Goal: Transaction & Acquisition: Download file/media

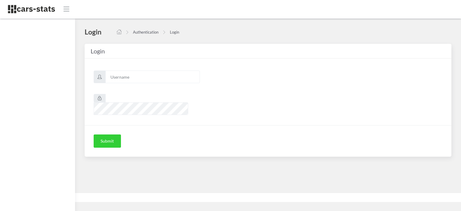
scroll to position [4, 4]
type input "awt"
click at [107, 134] on button "Submit" at bounding box center [107, 140] width 27 height 13
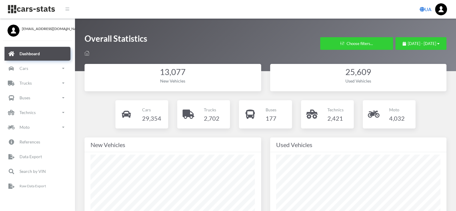
click at [428, 9] on link "UA" at bounding box center [426, 9] width 16 height 12
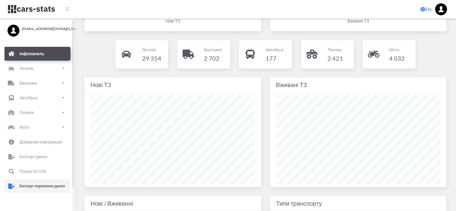
click at [33, 185] on p "Експорт первинних даних" at bounding box center [42, 186] width 46 height 7
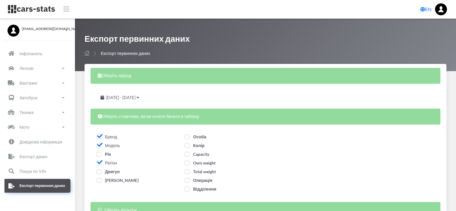
select select
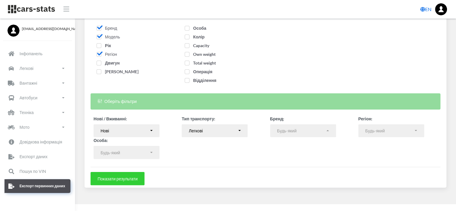
scroll to position [110, 0]
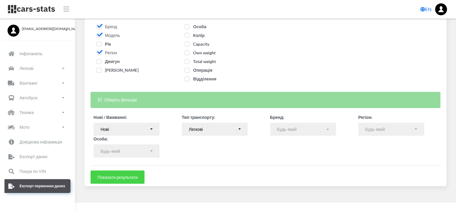
click at [103, 177] on button "Показати результати" at bounding box center [118, 176] width 54 height 13
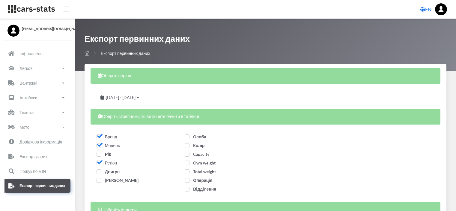
select select
select select "50"
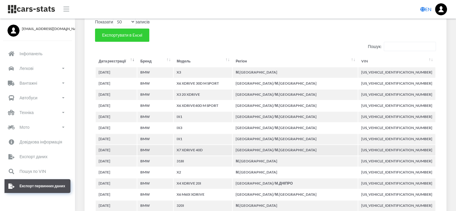
scroll to position [270, 0]
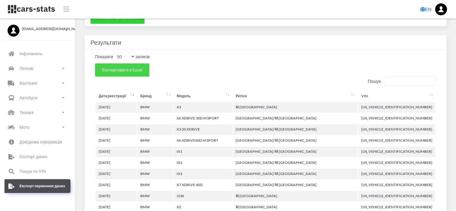
click at [125, 63] on button "Експортувати в Excel" at bounding box center [122, 69] width 54 height 13
